Goal: Information Seeking & Learning: Learn about a topic

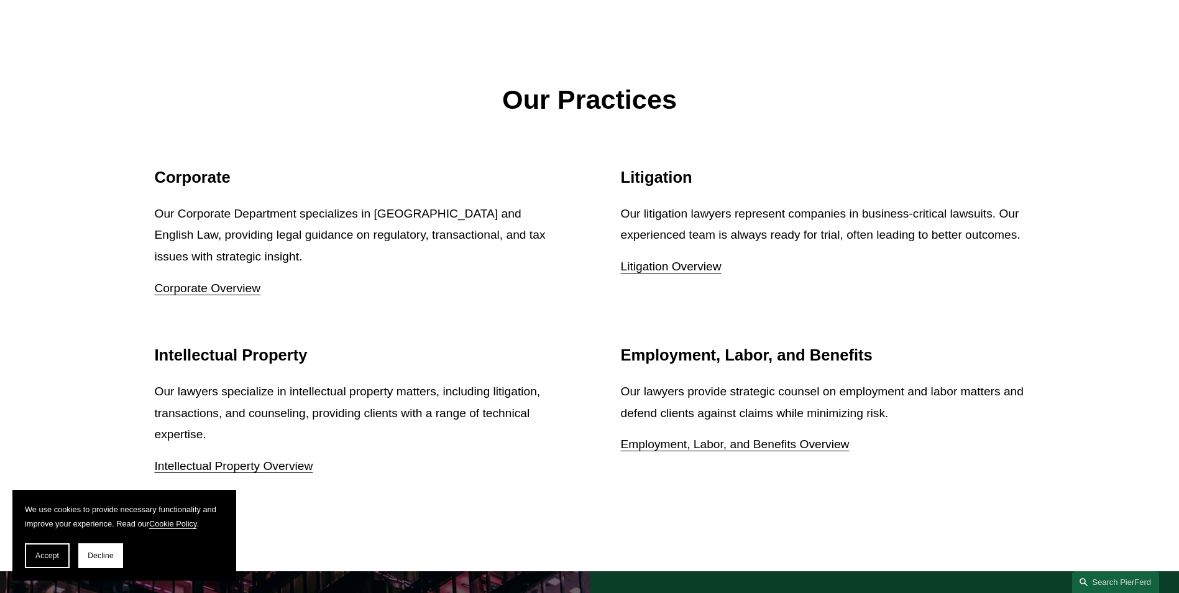
scroll to position [1554, 0]
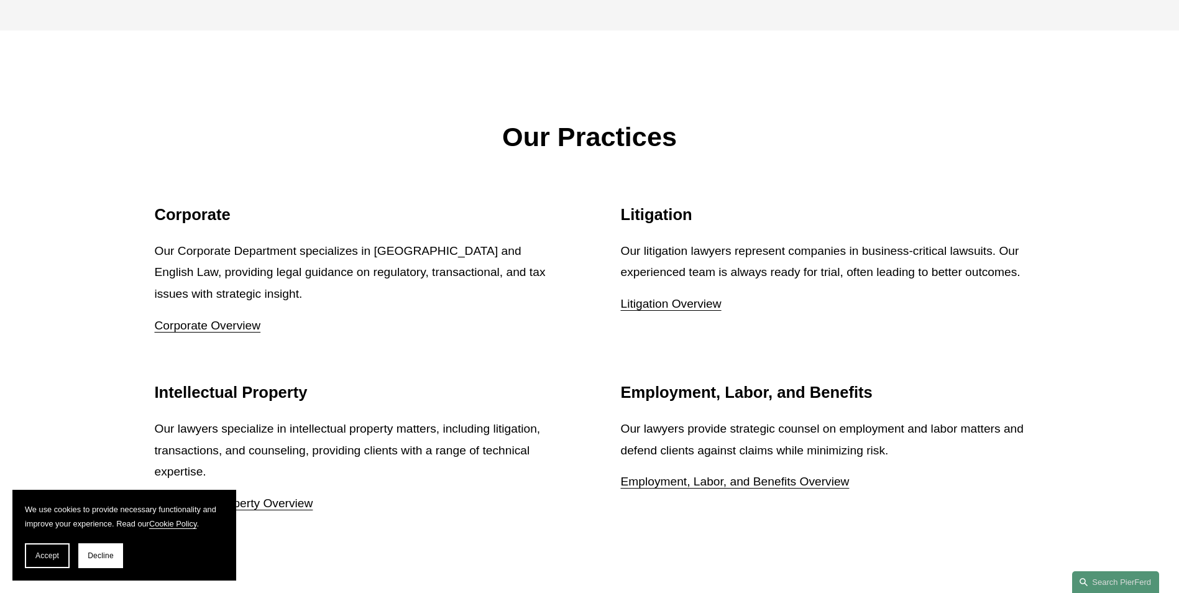
click at [775, 487] on link "Employment, Labor, and Benefits Overview" at bounding box center [735, 481] width 229 height 13
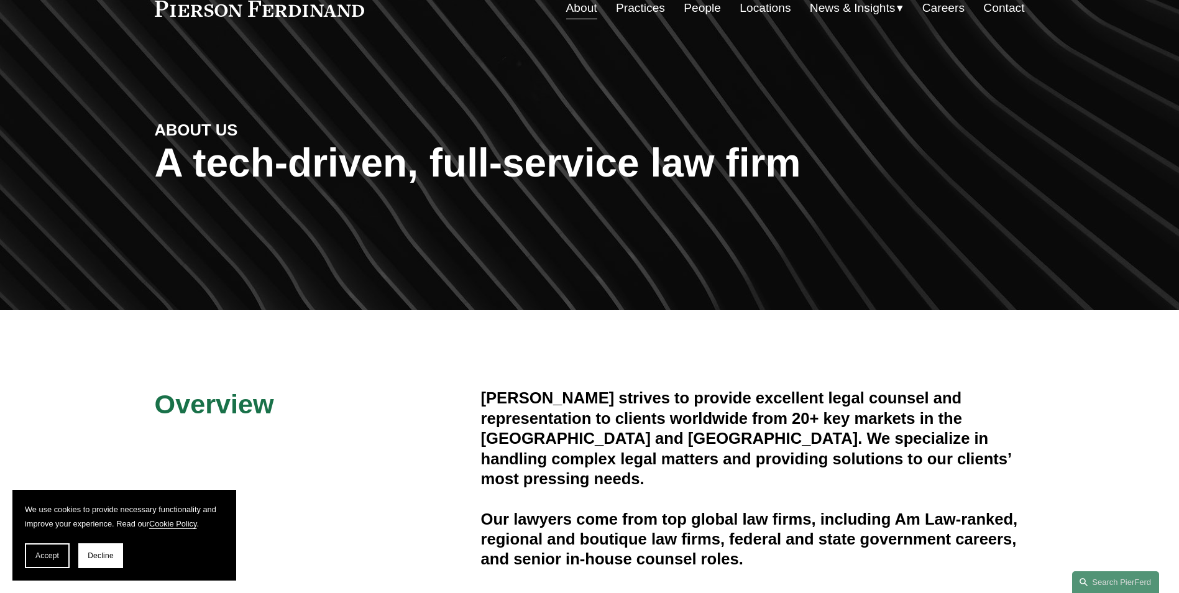
scroll to position [0, 0]
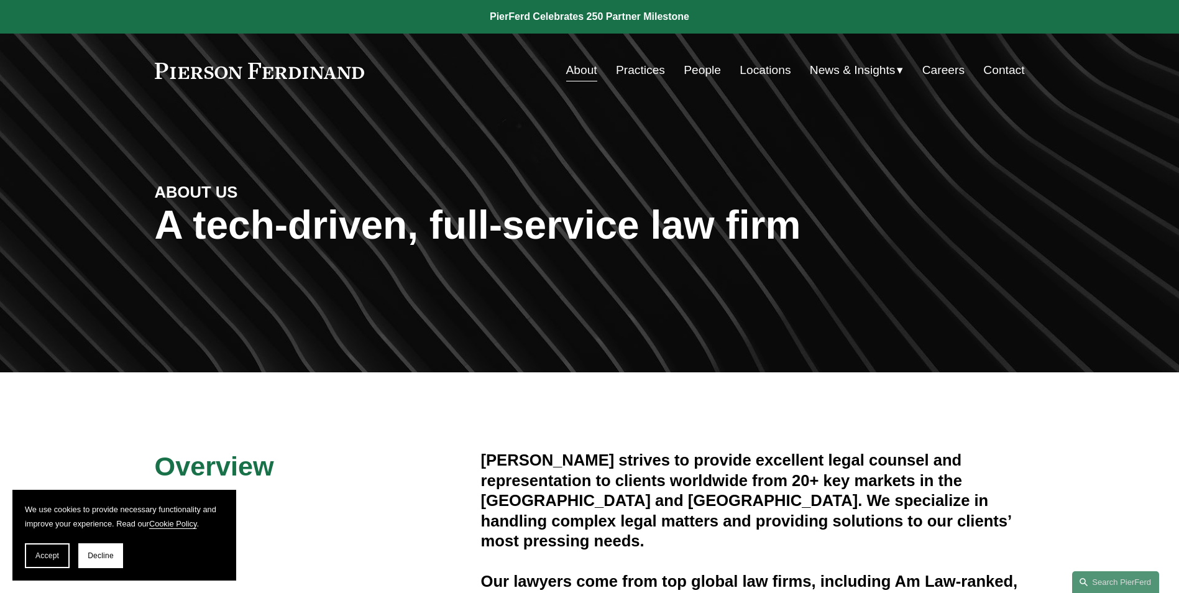
click at [654, 70] on link "Practices" at bounding box center [640, 70] width 49 height 24
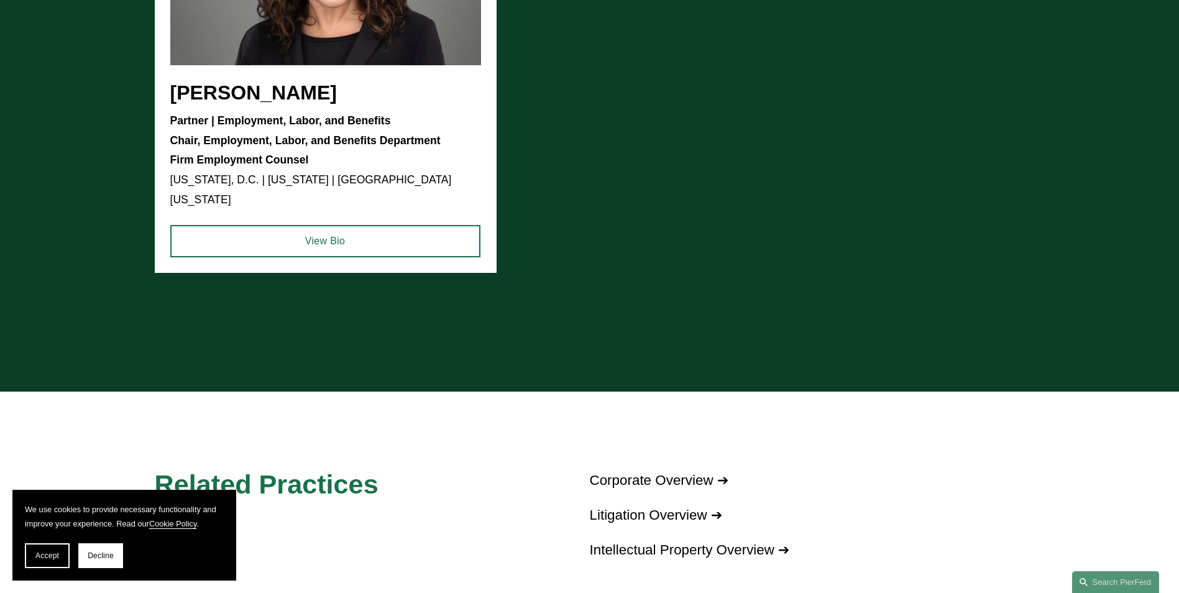
scroll to position [950, 0]
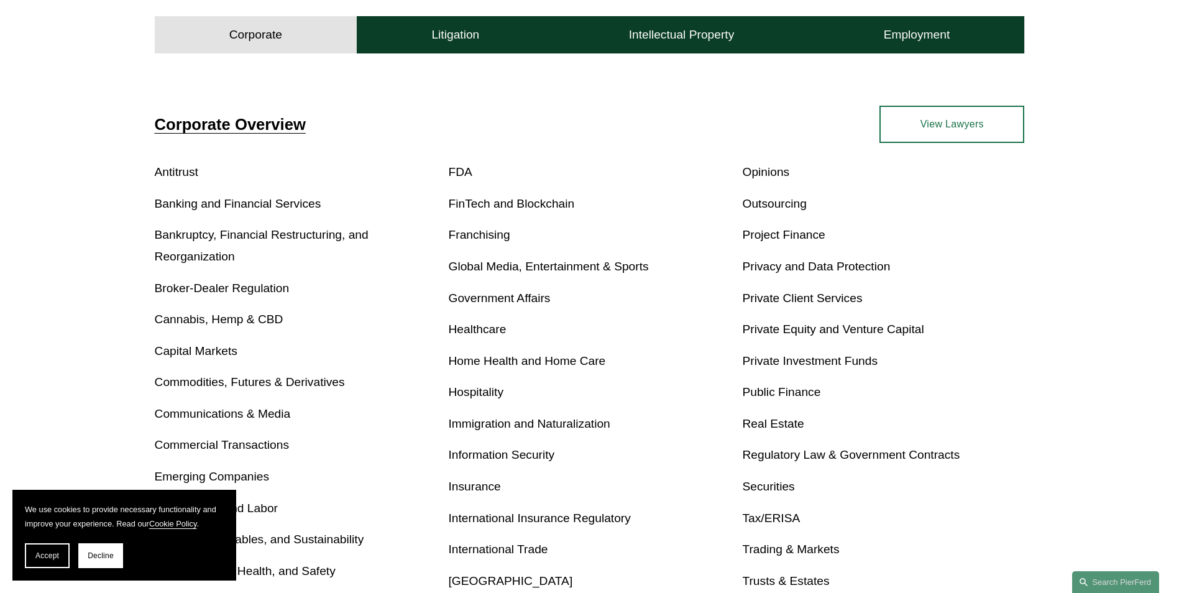
scroll to position [435, 0]
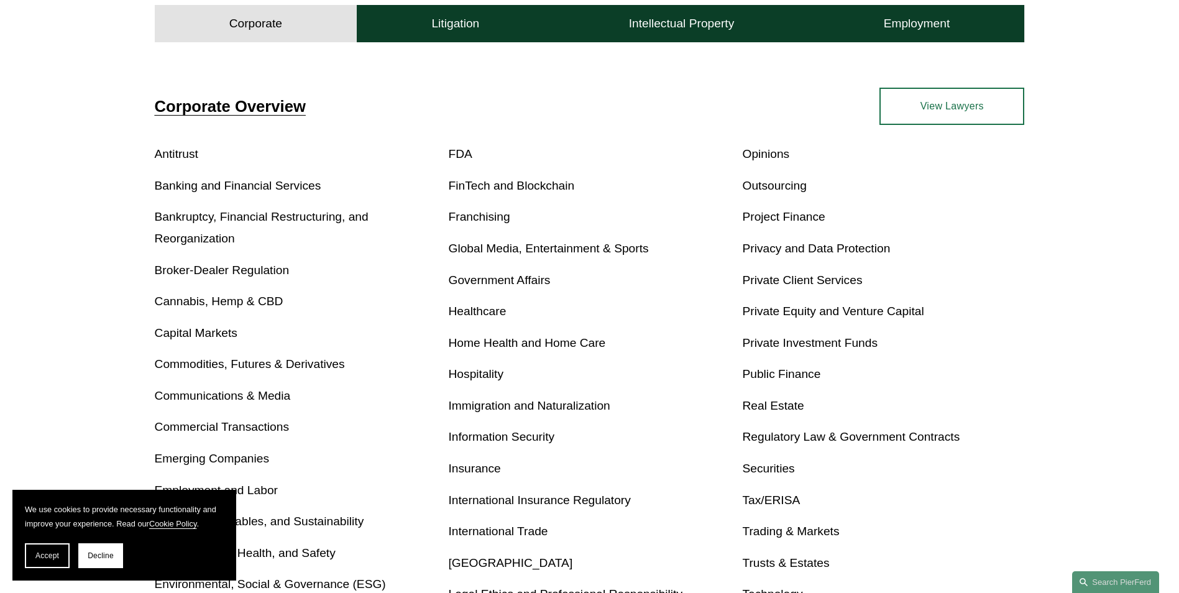
click at [529, 405] on link "Immigration and Naturalization" at bounding box center [530, 405] width 162 height 13
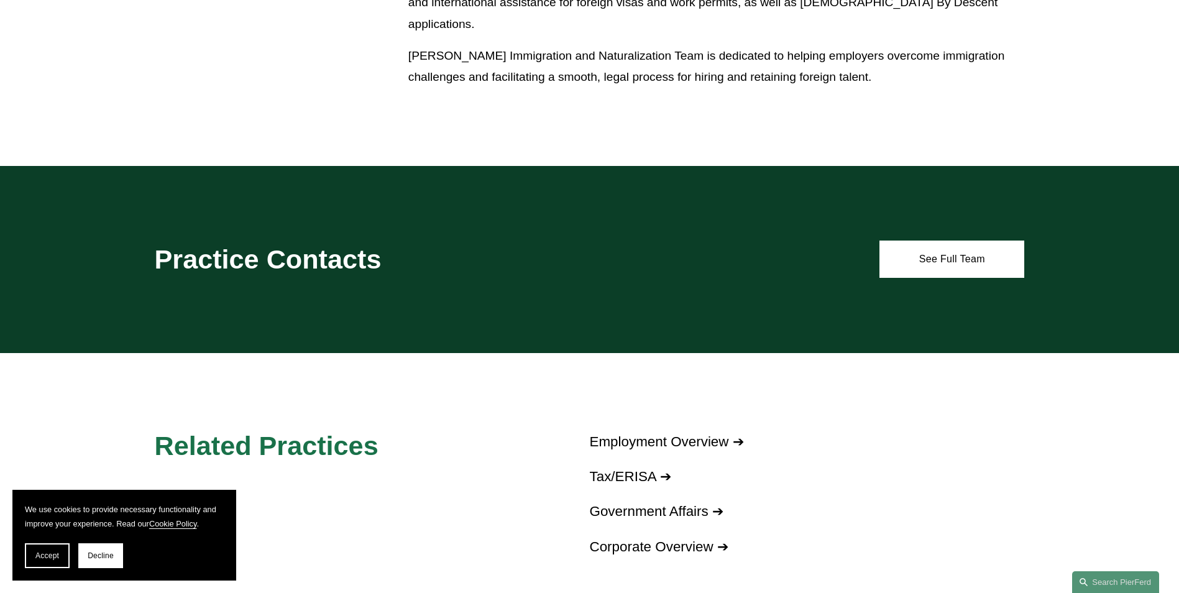
scroll to position [932, 0]
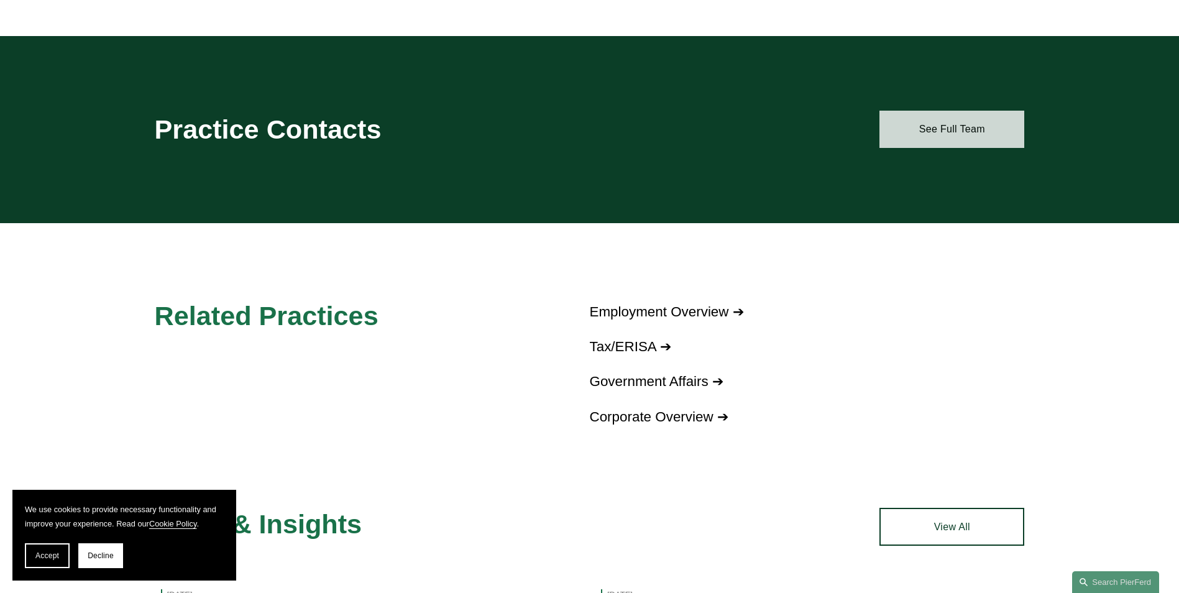
click at [937, 132] on link "See Full Team" at bounding box center [952, 129] width 145 height 37
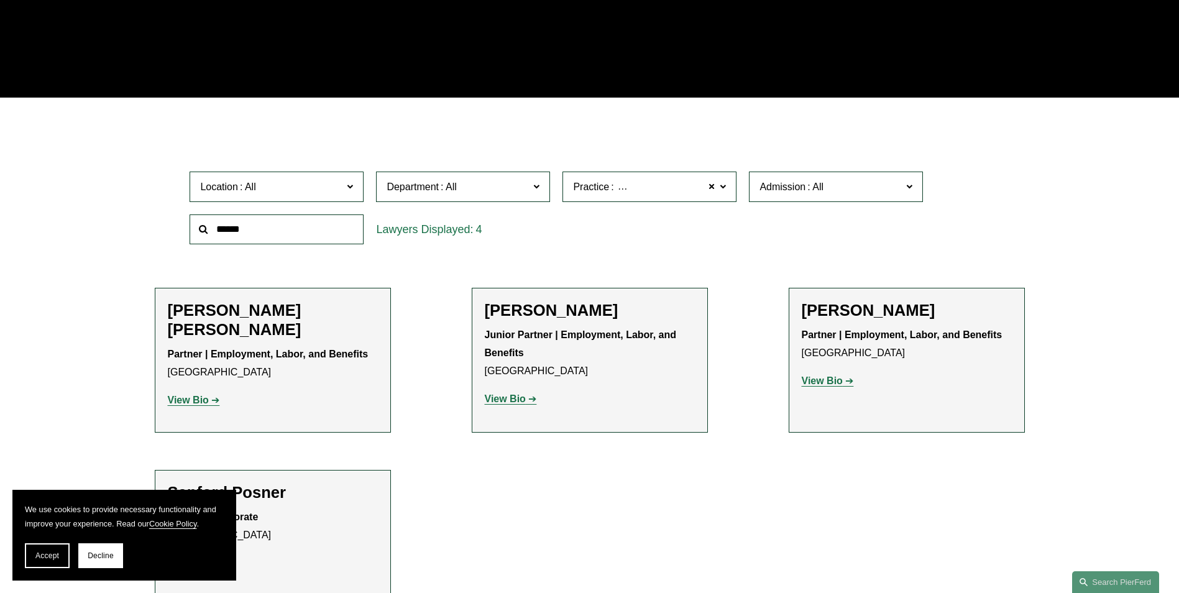
scroll to position [435, 0]
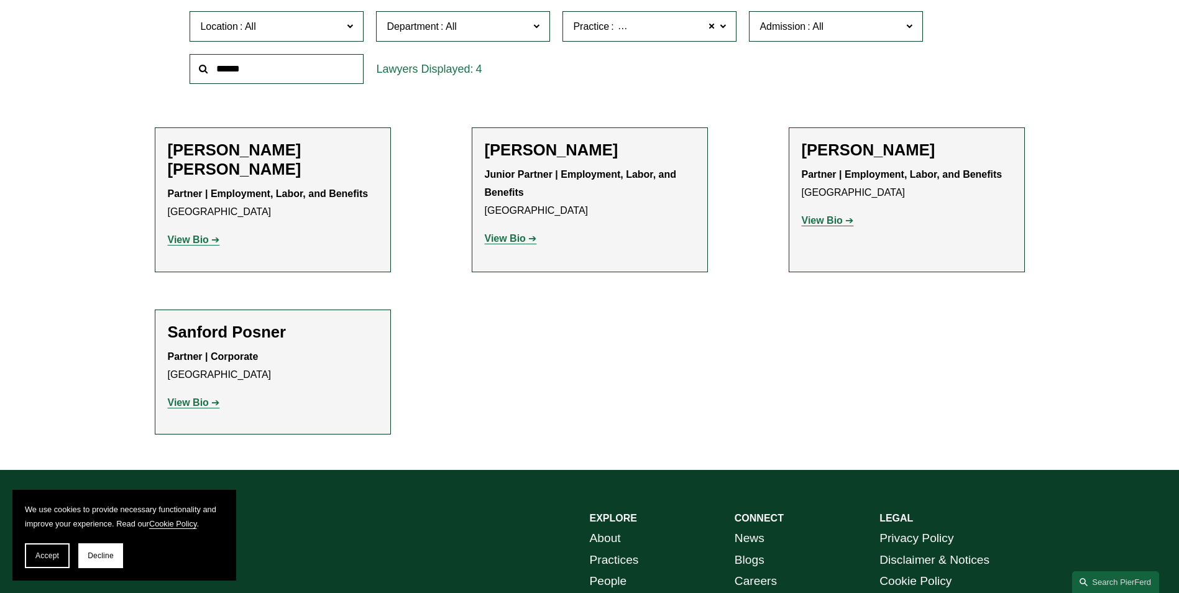
click at [840, 228] on p "View Bio" at bounding box center [907, 221] width 210 height 18
click at [840, 220] on strong "View Bio" at bounding box center [822, 220] width 41 height 11
click at [208, 402] on strong "View Bio" at bounding box center [188, 402] width 41 height 11
click at [195, 243] on strong "View Bio" at bounding box center [188, 239] width 41 height 11
click at [523, 241] on strong "View Bio" at bounding box center [505, 238] width 41 height 11
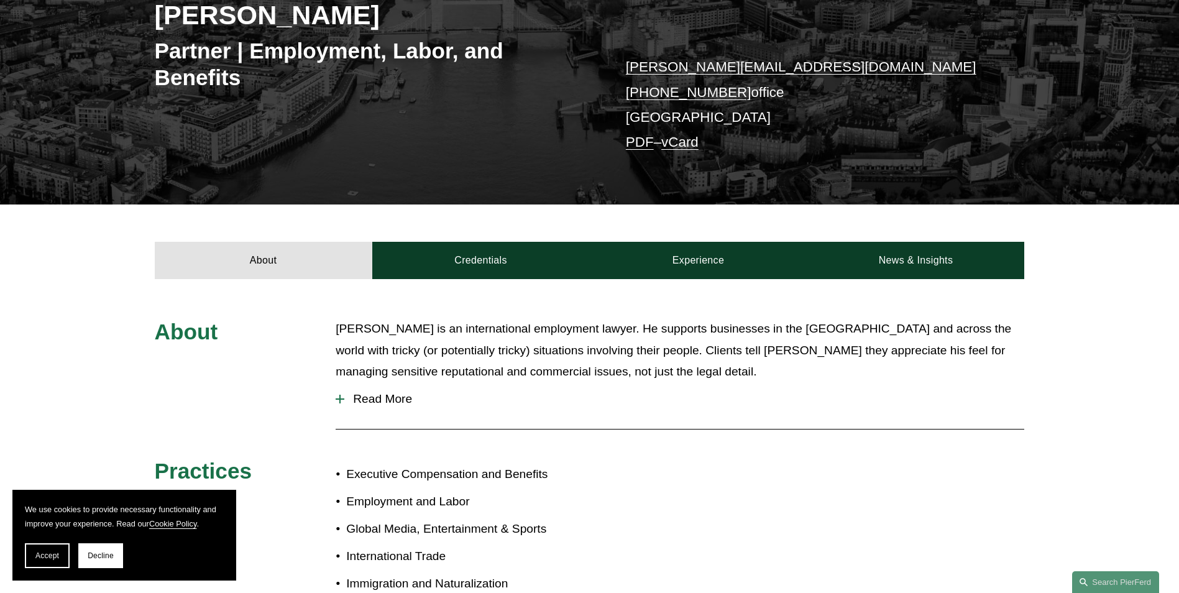
scroll to position [249, 0]
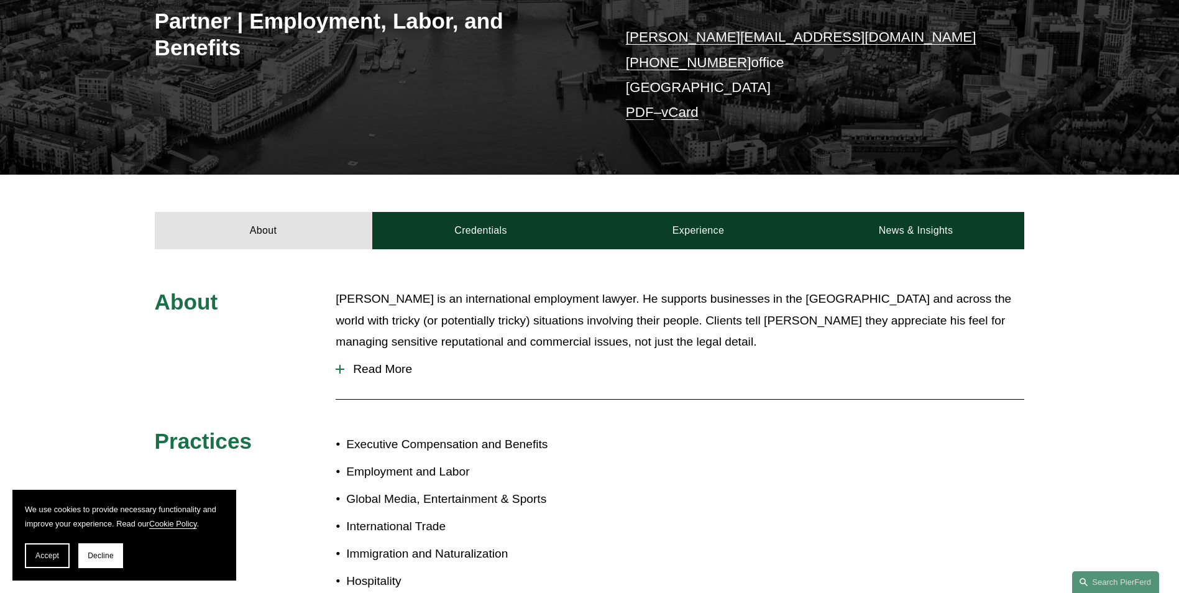
click at [341, 367] on div at bounding box center [340, 369] width 9 height 9
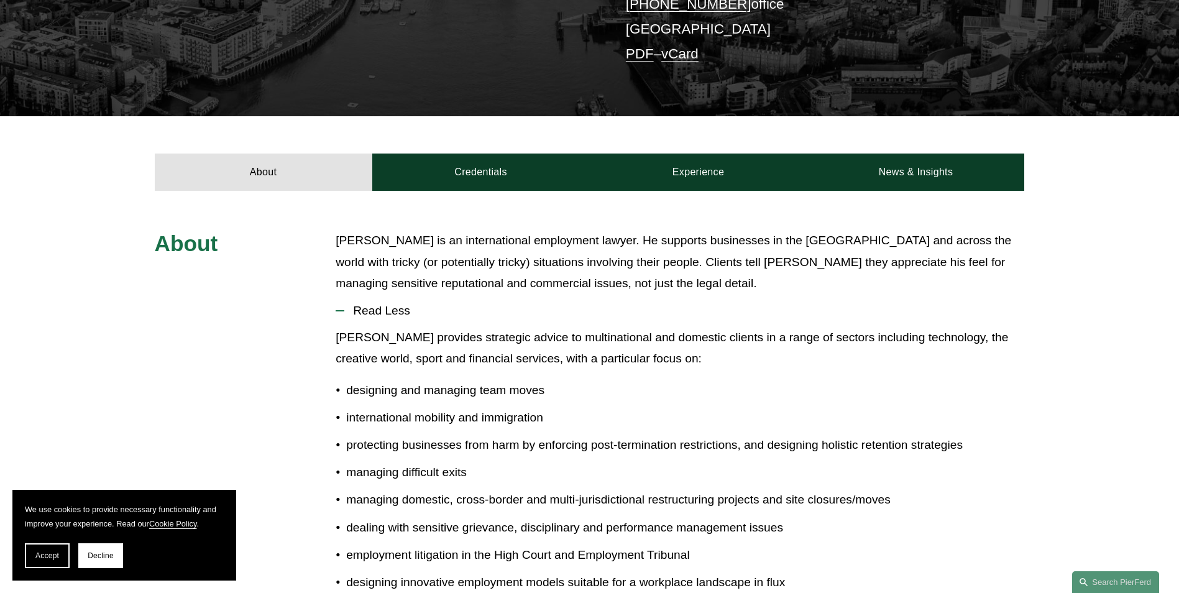
scroll to position [186, 0]
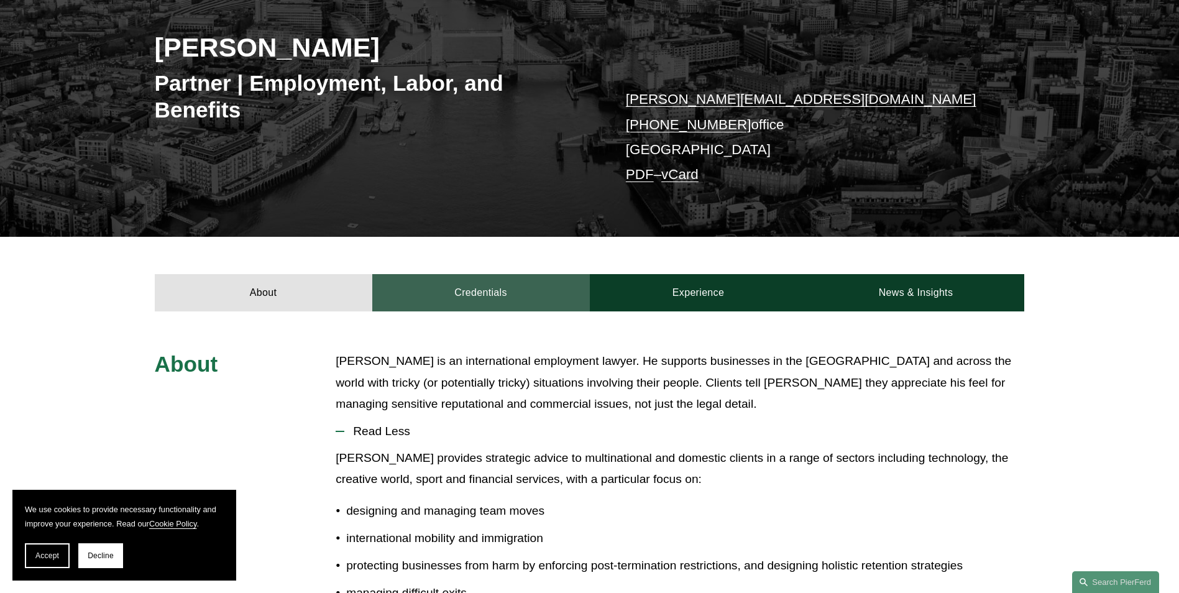
click at [500, 305] on link "Credentials" at bounding box center [481, 292] width 218 height 37
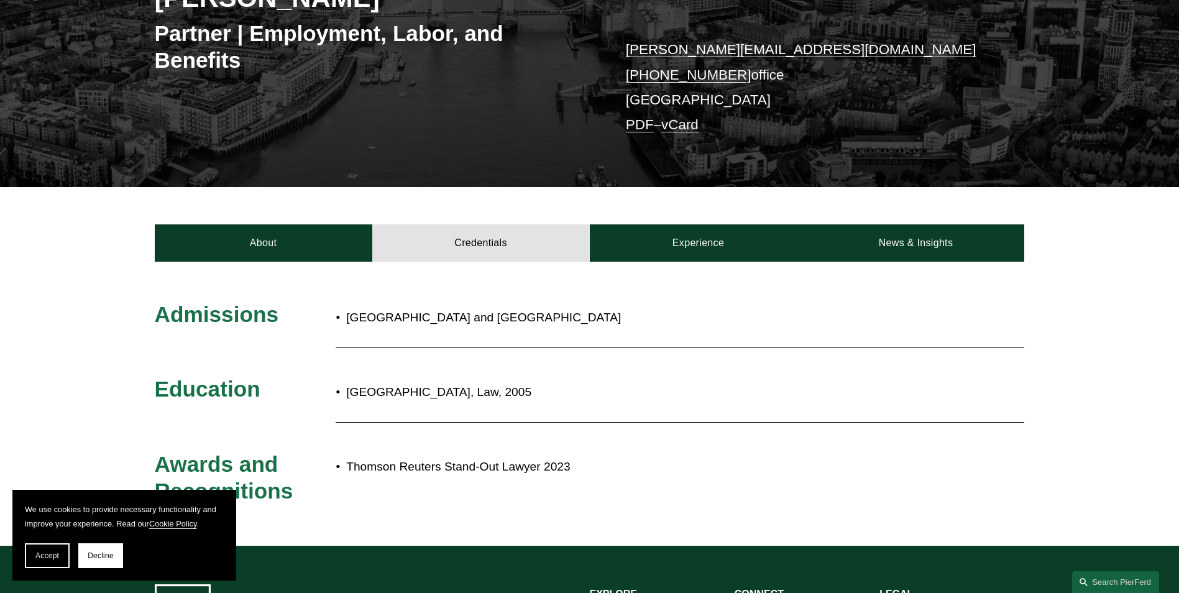
scroll to position [311, 0]
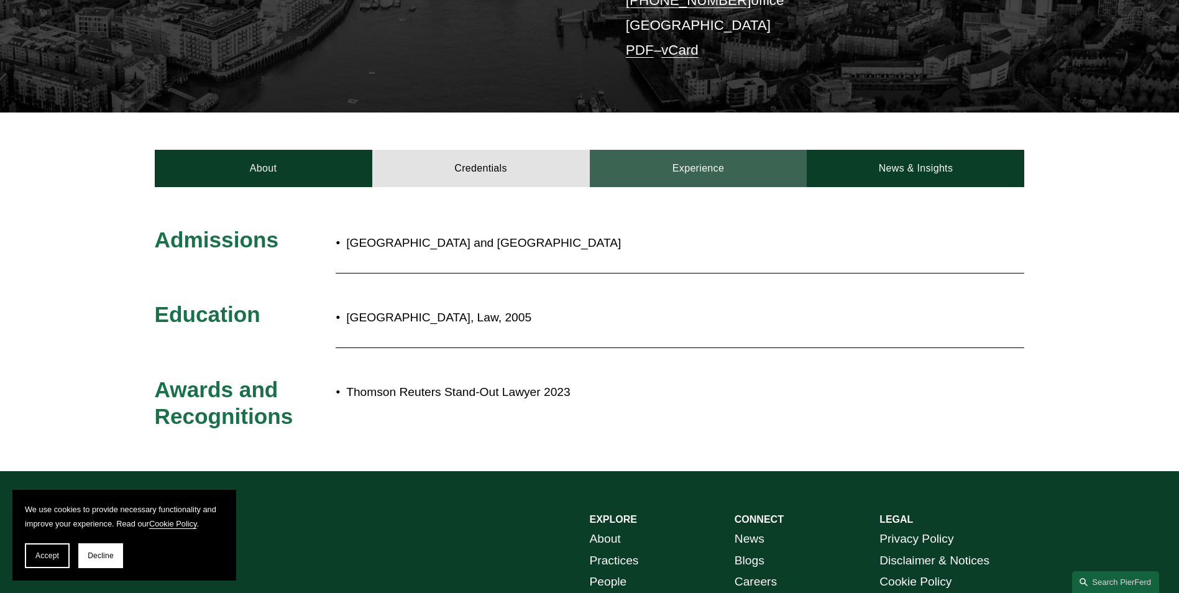
click at [689, 170] on link "Experience" at bounding box center [699, 168] width 218 height 37
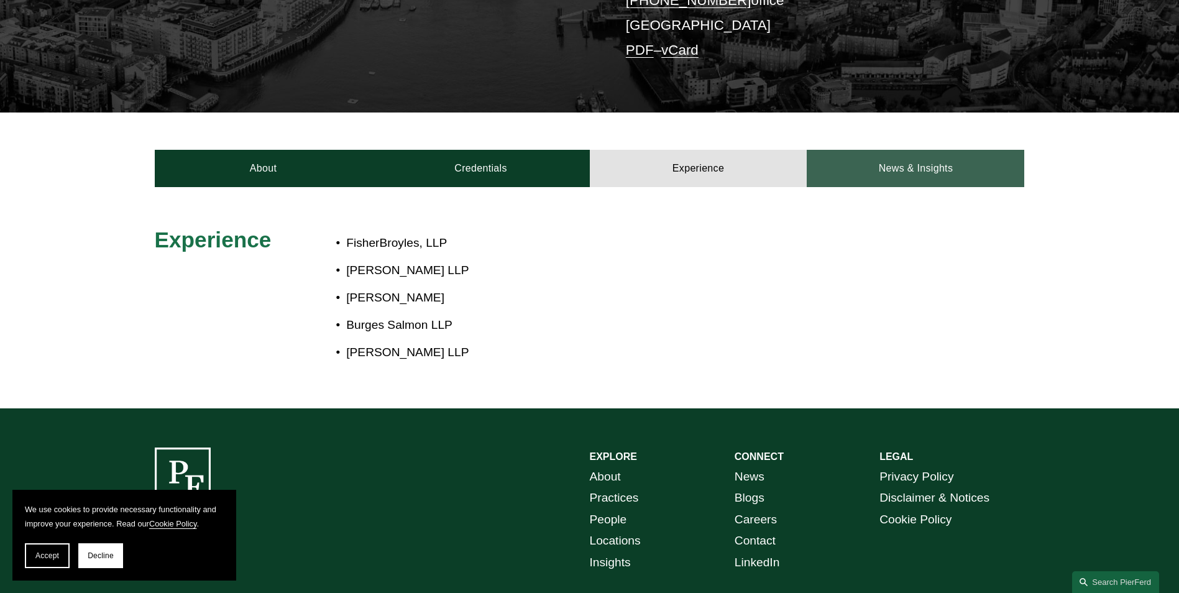
click at [927, 165] on link "News & Insights" at bounding box center [916, 168] width 218 height 37
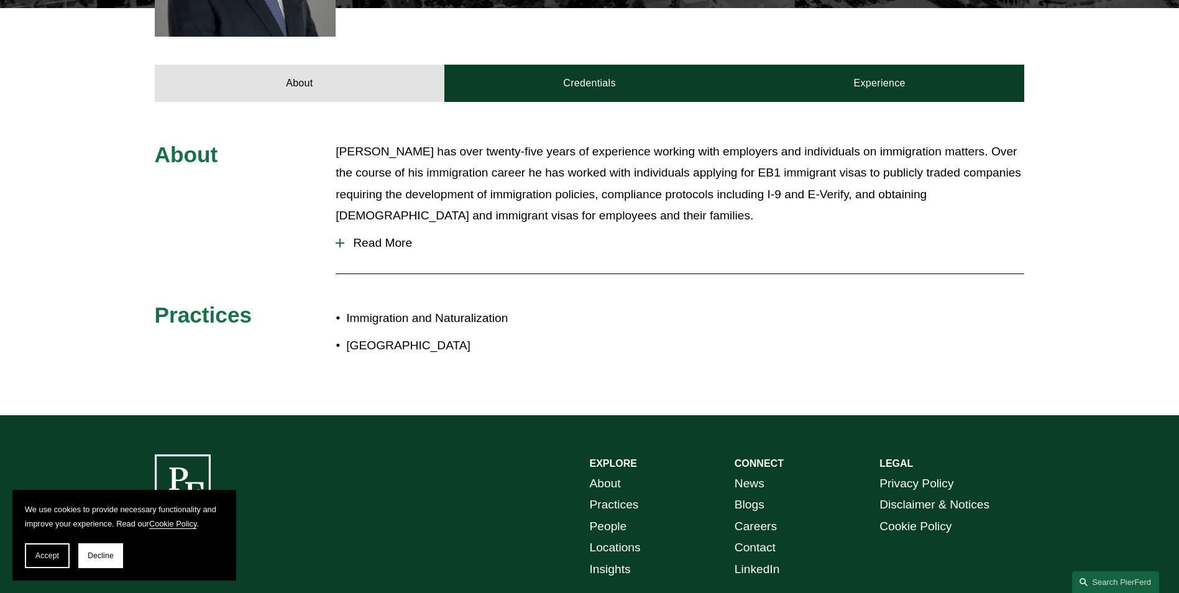
scroll to position [497, 0]
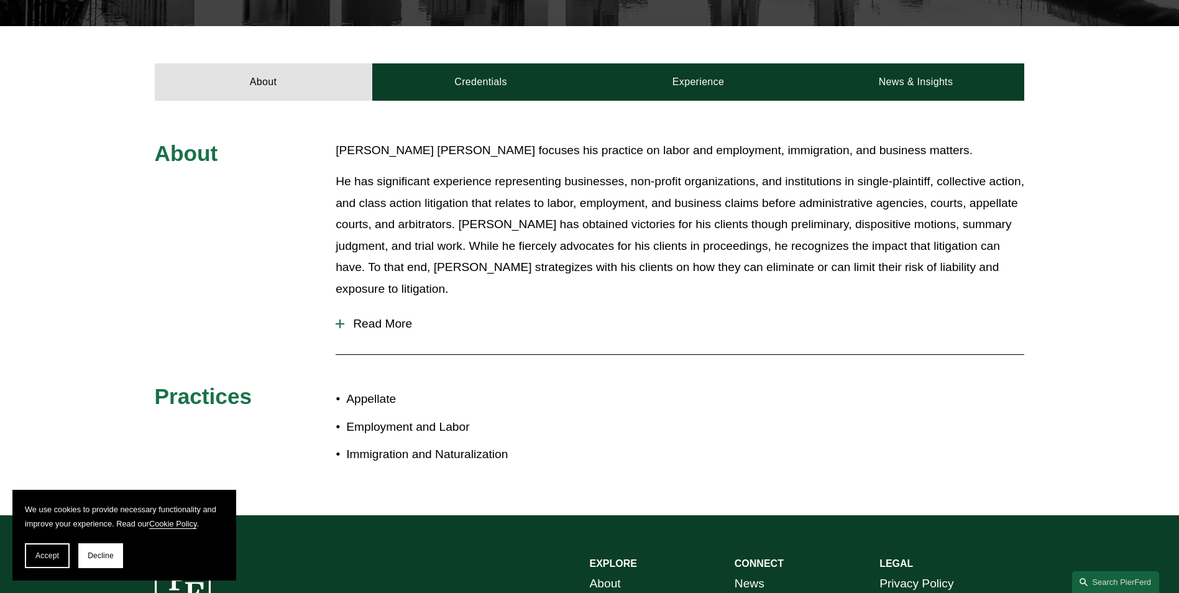
scroll to position [497, 0]
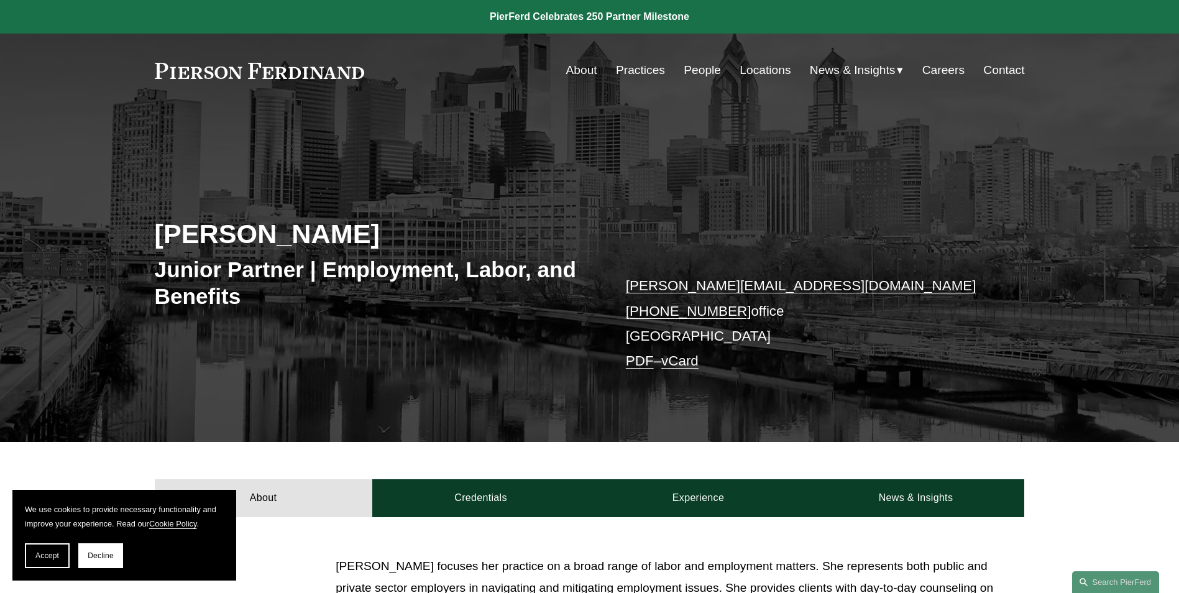
click at [751, 65] on link "Locations" at bounding box center [765, 70] width 51 height 24
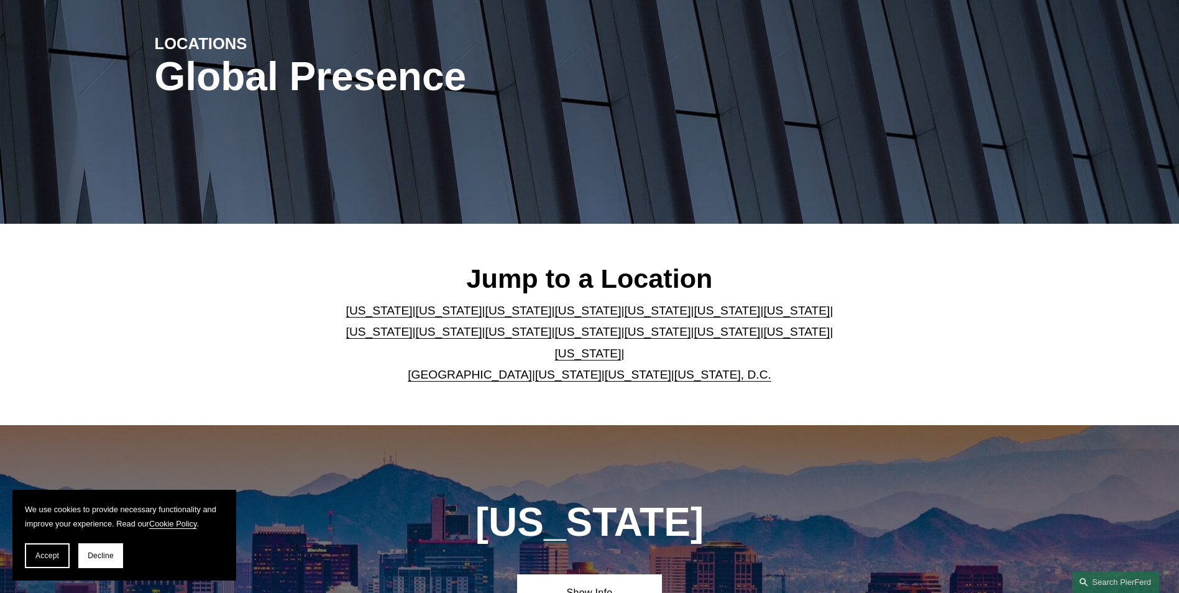
scroll to position [249, 0]
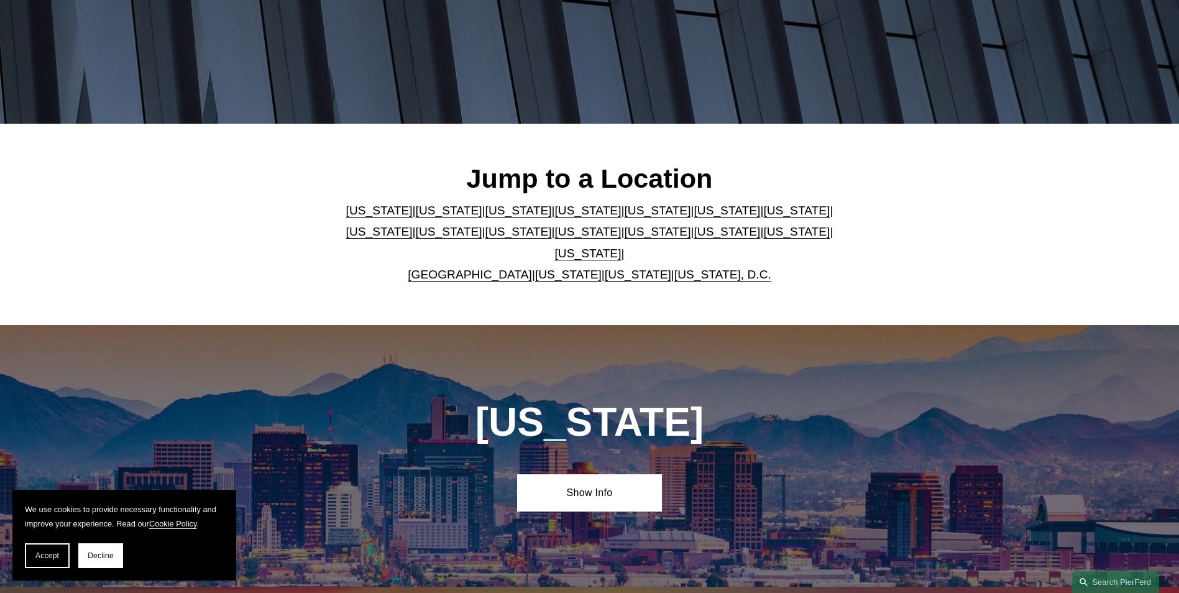
click at [481, 268] on link "United Kingdom" at bounding box center [470, 274] width 124 height 13
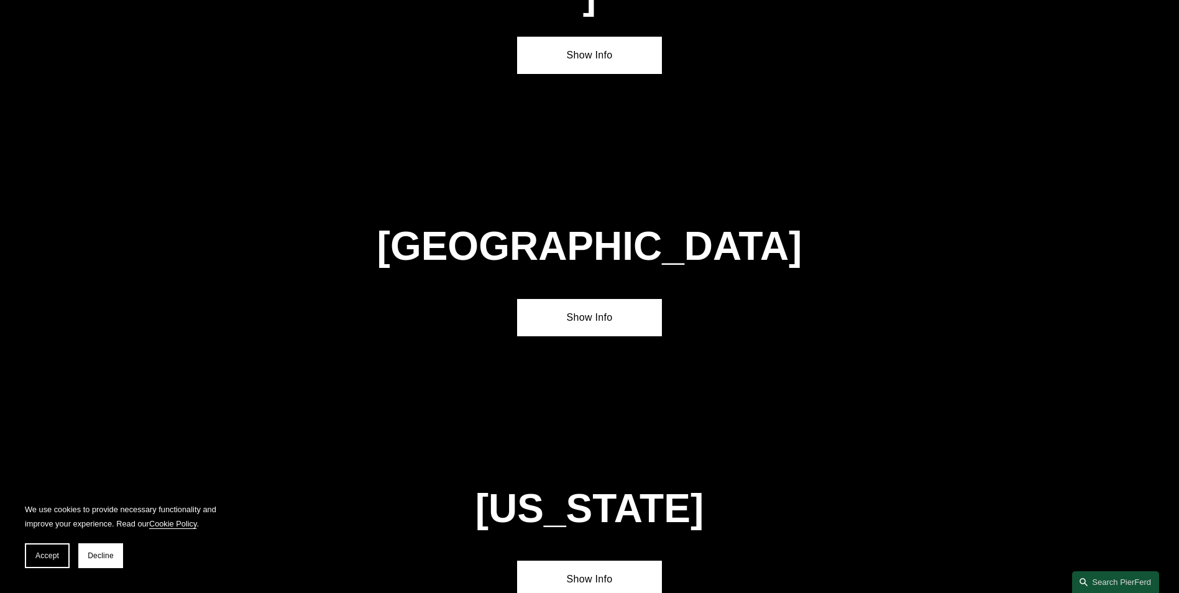
scroll to position [4497, 0]
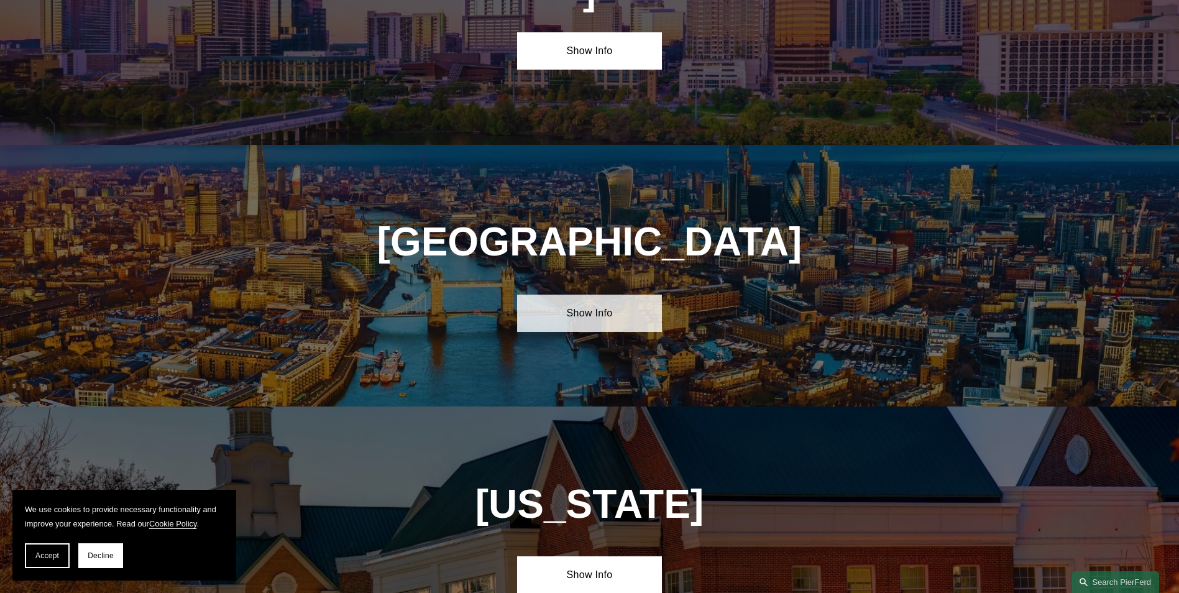
click at [577, 295] on link "Show Info" at bounding box center [589, 313] width 145 height 37
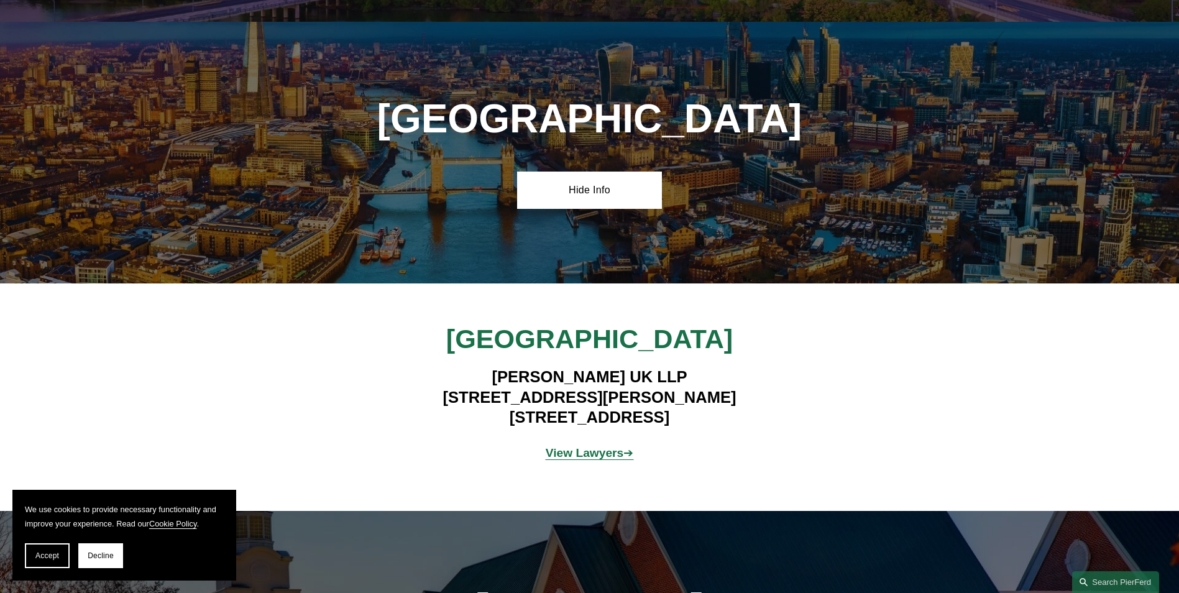
scroll to position [4621, 0]
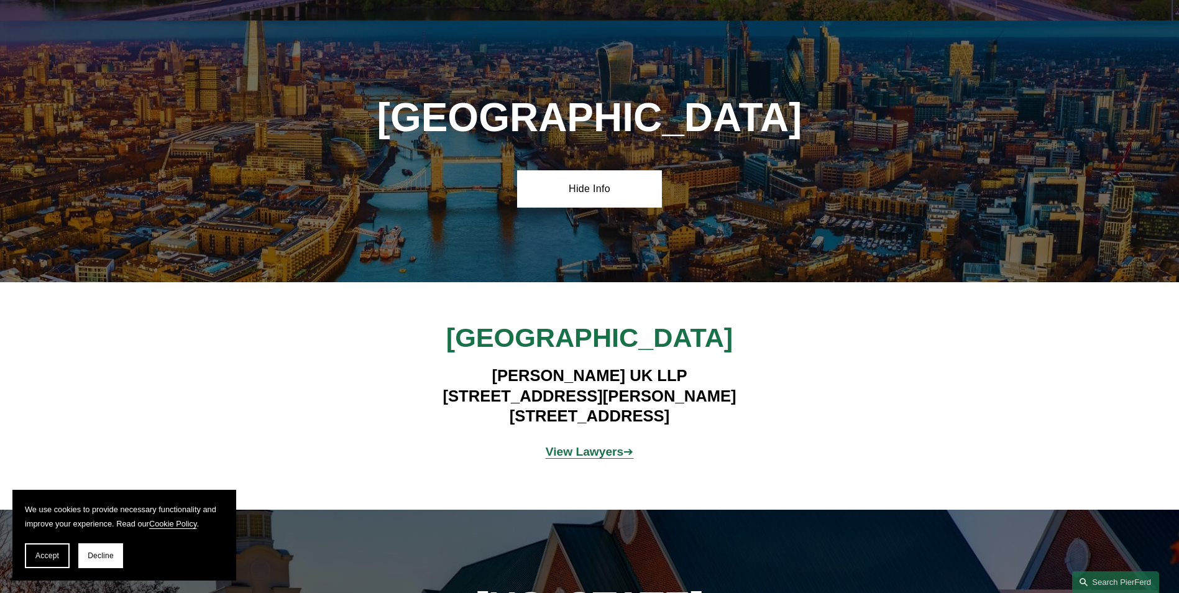
click at [616, 445] on strong "View Lawyers" at bounding box center [585, 451] width 78 height 13
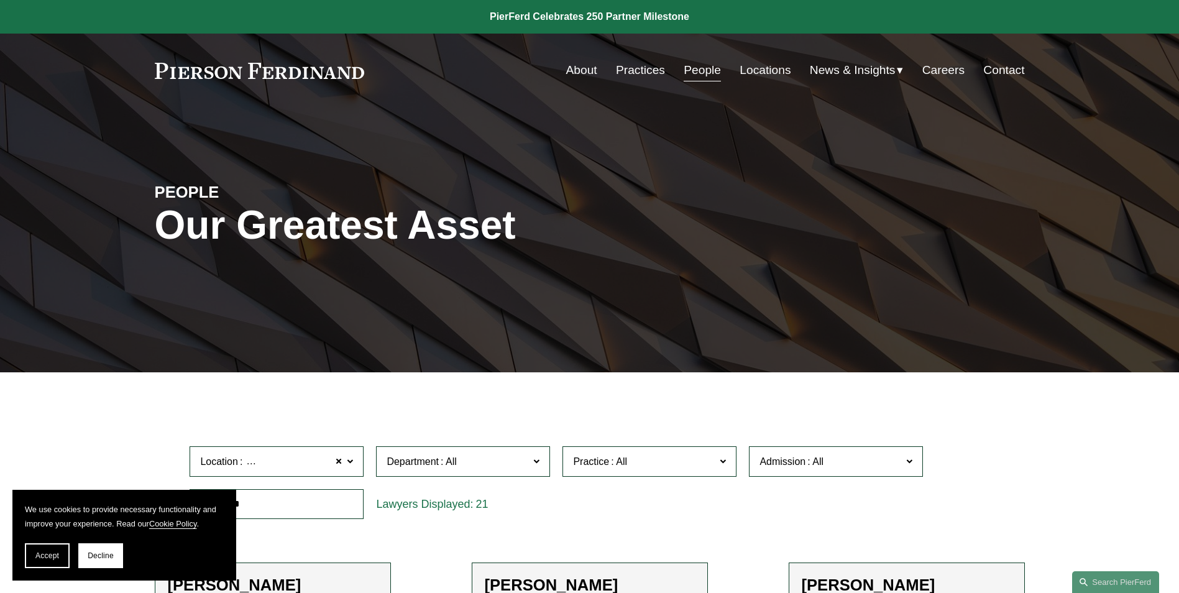
click at [947, 68] on link "Careers" at bounding box center [943, 70] width 42 height 24
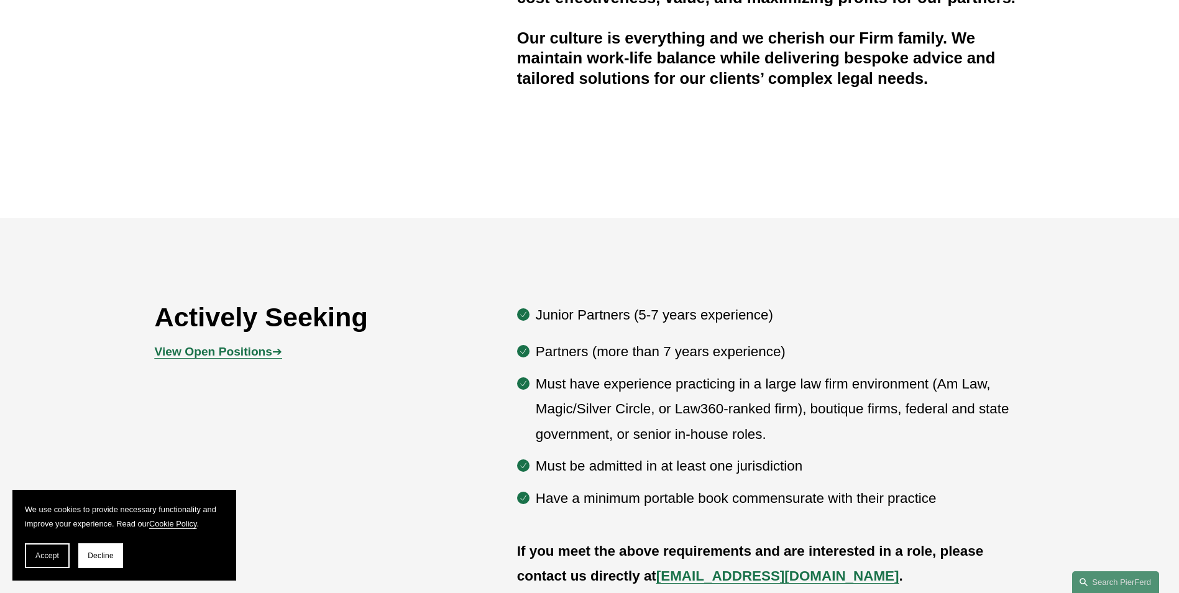
scroll to position [641, 0]
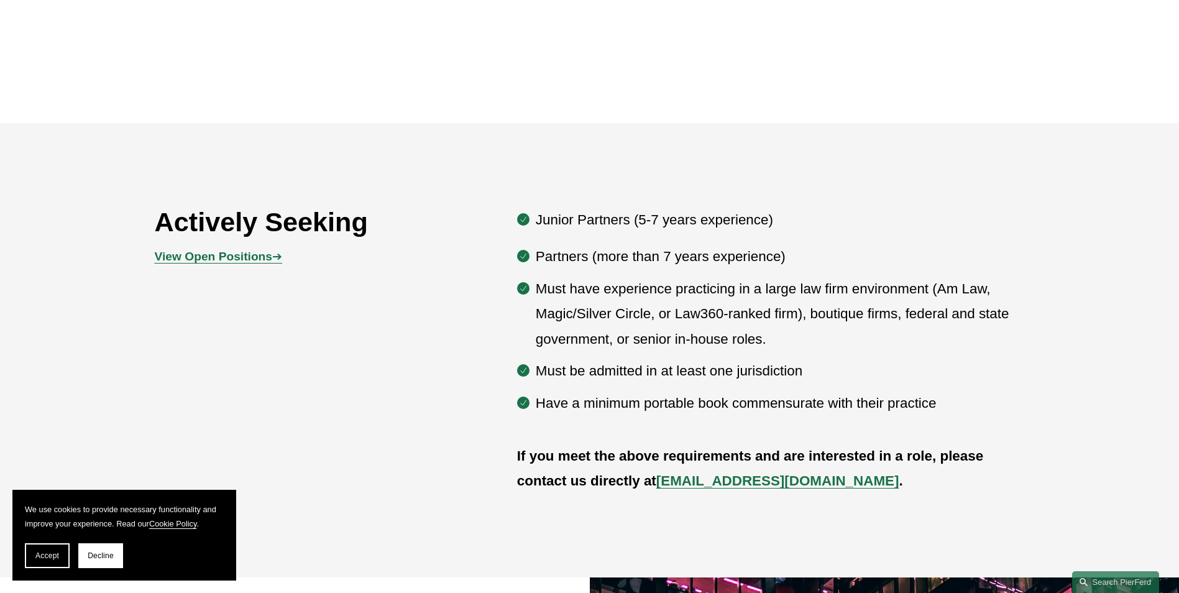
click at [255, 255] on strong "View Open Positions" at bounding box center [213, 256] width 117 height 13
